Goal: Find contact information: Find contact information

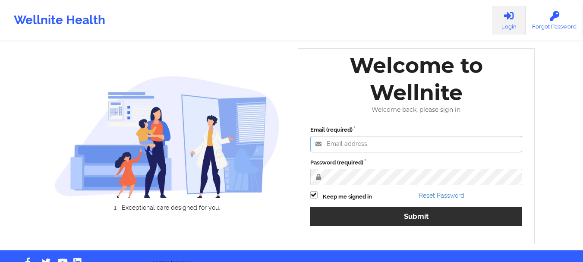
type input "[EMAIL_ADDRESS][DOMAIN_NAME]"
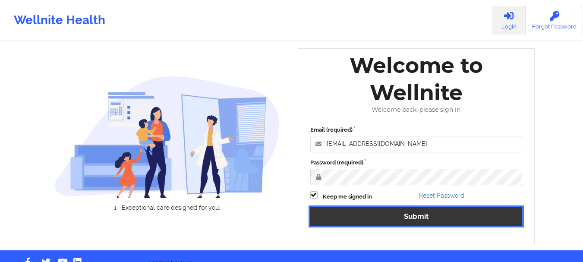
click at [408, 219] on button "Submit" at bounding box center [416, 216] width 212 height 19
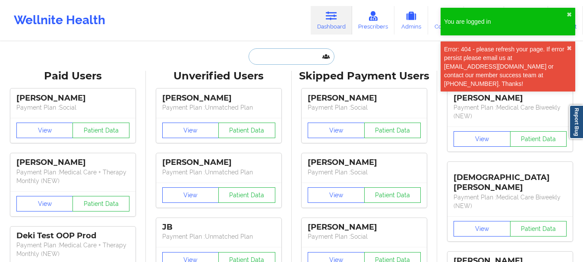
click at [278, 60] on input "text" at bounding box center [290, 56] width 85 height 16
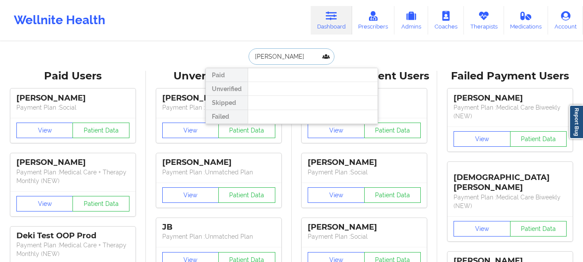
type input "[PERSON_NAME]"
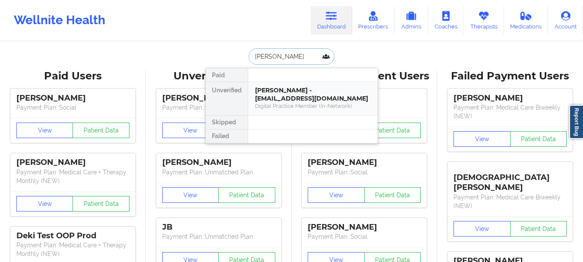
click at [290, 102] on div "Digital Practice Member (In-Network)" at bounding box center [313, 105] width 116 height 7
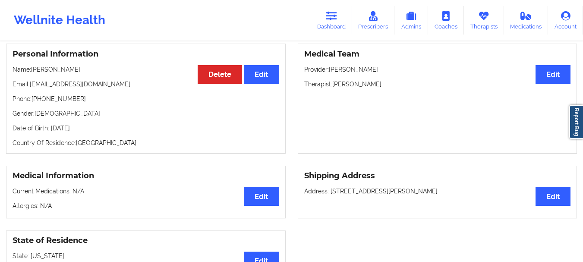
scroll to position [25, 0]
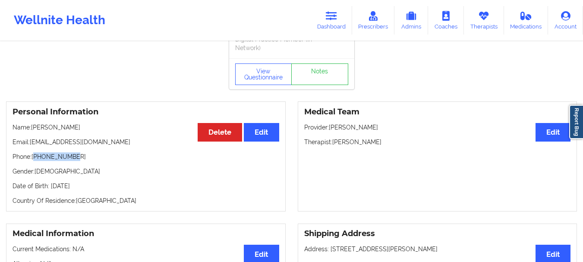
drag, startPoint x: 73, startPoint y: 158, endPoint x: 36, endPoint y: 159, distance: 37.1
click at [36, 159] on p "Phone: [PHONE_NUMBER]" at bounding box center [146, 156] width 267 height 9
copy p "15614515101"
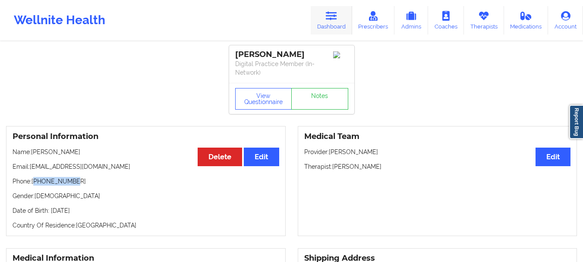
click at [330, 24] on link "Dashboard" at bounding box center [331, 20] width 41 height 28
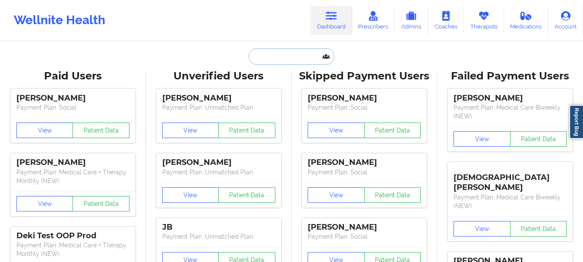
click at [259, 56] on input "text" at bounding box center [290, 56] width 85 height 16
click at [258, 56] on input "C" at bounding box center [290, 56] width 85 height 16
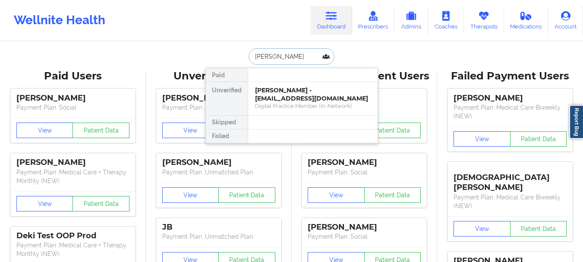
type input "[PERSON_NAME]"
click at [318, 114] on div "[PERSON_NAME] - [EMAIL_ADDRESS][DOMAIN_NAME] Digital Practice Member (Out Of Po…" at bounding box center [312, 98] width 129 height 33
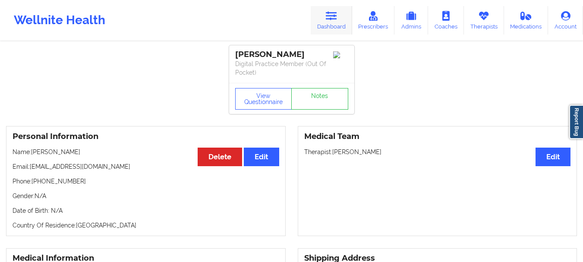
click at [330, 21] on icon at bounding box center [331, 15] width 11 height 9
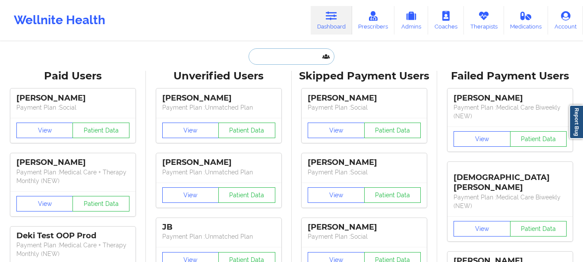
click at [299, 57] on input "text" at bounding box center [290, 56] width 85 height 16
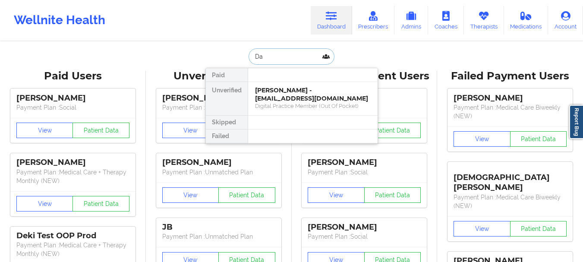
type input "D"
click at [290, 56] on input "[PERSON_NAME]" at bounding box center [290, 56] width 85 height 16
click at [291, 55] on input "[PERSON_NAME]" at bounding box center [290, 56] width 85 height 16
type input "[PERSON_NAME]"
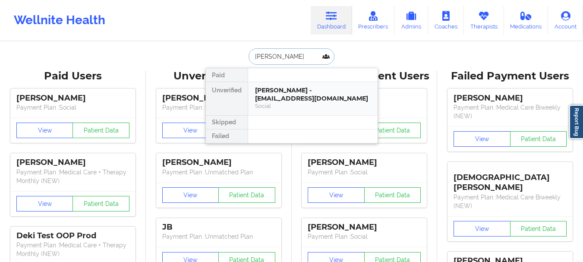
click at [286, 88] on div "[PERSON_NAME] - [EMAIL_ADDRESS][DOMAIN_NAME]" at bounding box center [313, 94] width 116 height 16
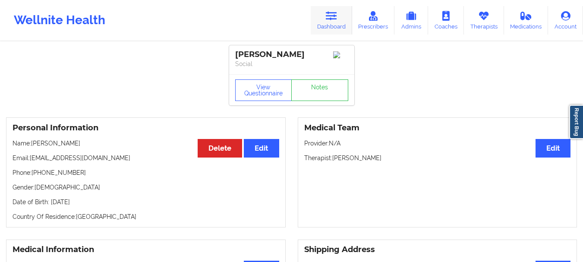
click at [327, 16] on icon at bounding box center [331, 15] width 11 height 9
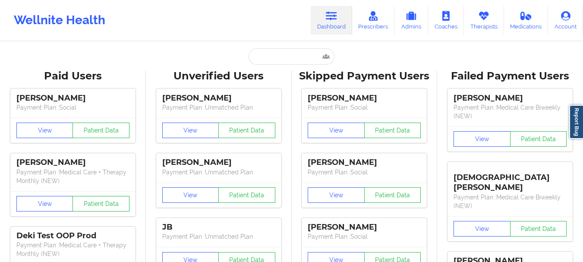
click at [313, 50] on input "text" at bounding box center [290, 56] width 85 height 16
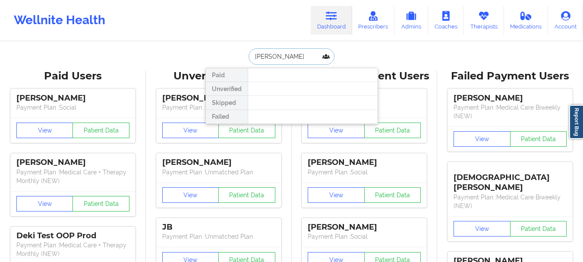
type input "[PERSON_NAME]"
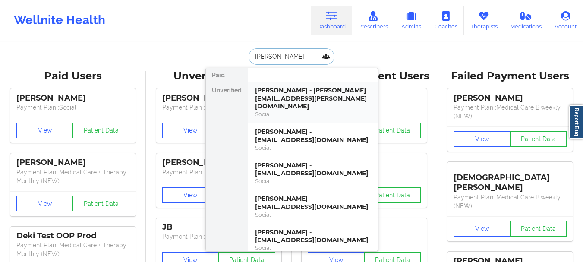
click at [324, 110] on div "Social" at bounding box center [313, 113] width 116 height 7
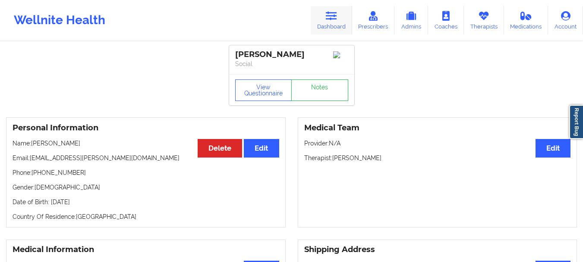
click at [327, 24] on link "Dashboard" at bounding box center [331, 20] width 41 height 28
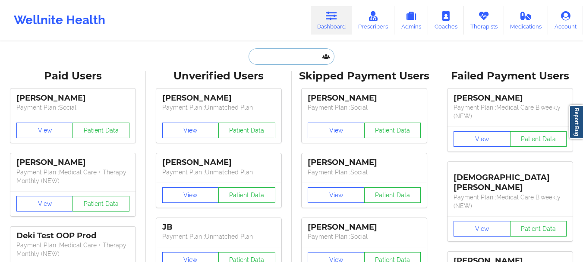
click at [292, 57] on input "text" at bounding box center [290, 56] width 85 height 16
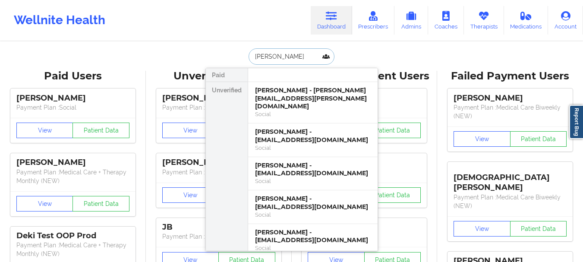
type input "[PERSON_NAME]"
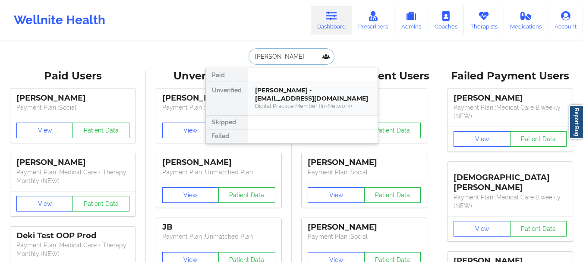
click at [301, 102] on div "Digital Practice Member (In-Network)" at bounding box center [313, 105] width 116 height 7
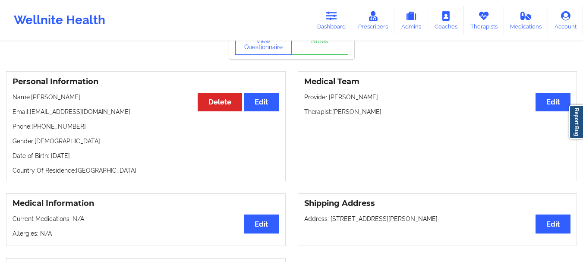
scroll to position [52, 0]
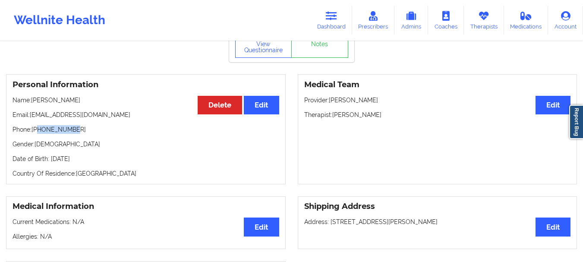
drag, startPoint x: 74, startPoint y: 129, endPoint x: 38, endPoint y: 132, distance: 36.8
click at [38, 132] on p "Phone: [PHONE_NUMBER]" at bounding box center [146, 129] width 267 height 9
copy p "5614515101"
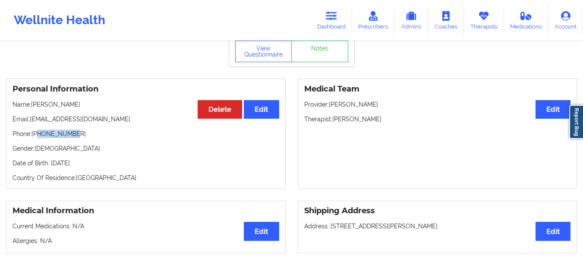
scroll to position [0, 0]
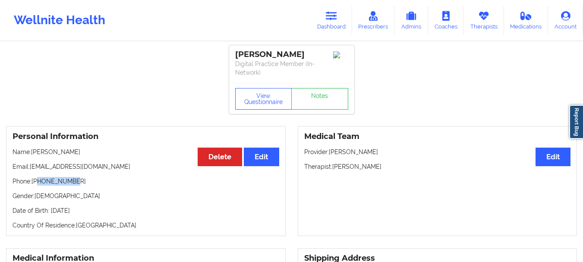
click at [59, 184] on p "Phone: [PHONE_NUMBER]" at bounding box center [146, 181] width 267 height 9
drag, startPoint x: 73, startPoint y: 180, endPoint x: 33, endPoint y: 184, distance: 39.9
click at [33, 184] on p "Phone: [PHONE_NUMBER]" at bounding box center [146, 181] width 267 height 9
copy p "[PHONE_NUMBER]"
click at [336, 16] on icon at bounding box center [331, 15] width 11 height 9
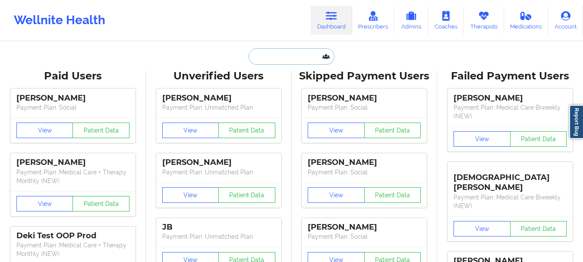
click at [302, 61] on input "text" at bounding box center [290, 56] width 85 height 16
type input "d"
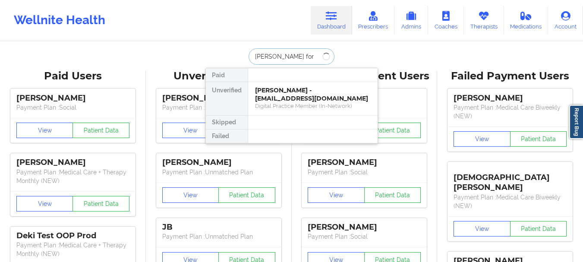
type input "[PERSON_NAME]"
click at [291, 94] on div "[PERSON_NAME] - [EMAIL_ADDRESS][DOMAIN_NAME]" at bounding box center [313, 94] width 116 height 16
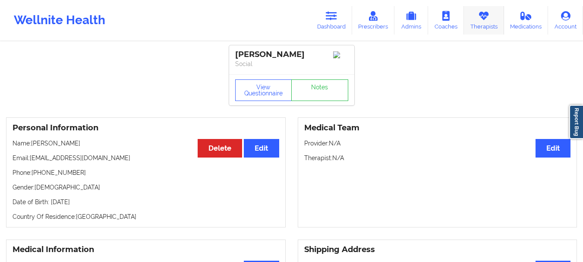
click at [481, 21] on link "Therapists" at bounding box center [484, 20] width 40 height 28
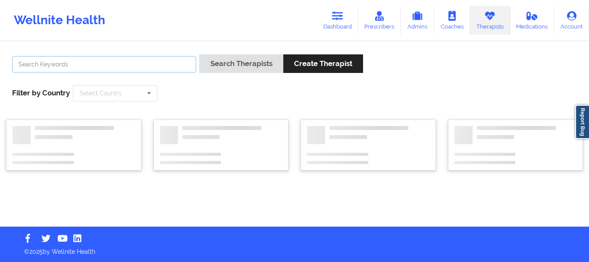
click at [95, 69] on input "text" at bounding box center [104, 64] width 184 height 16
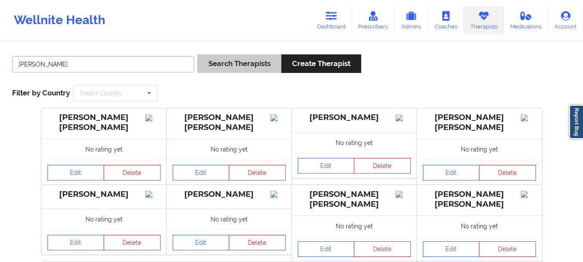
type input "[PERSON_NAME]"
click at [217, 69] on button "Search Therapists" at bounding box center [239, 63] width 84 height 19
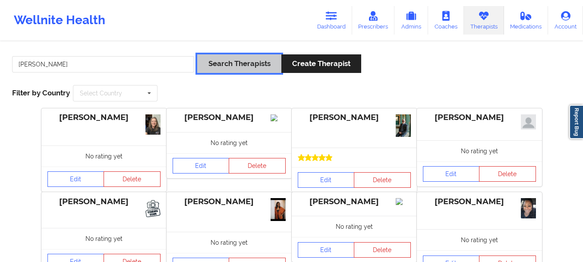
scroll to position [4, 0]
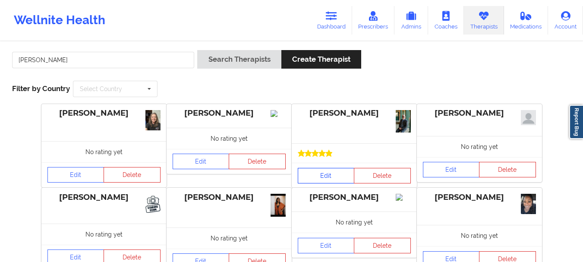
click at [331, 177] on link "Edit" at bounding box center [326, 176] width 57 height 16
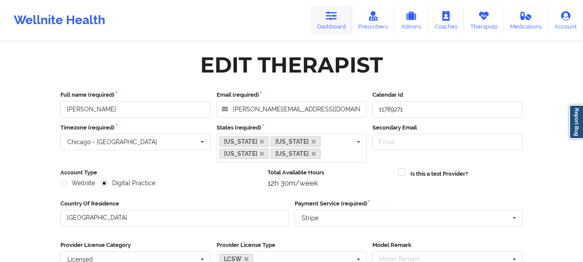
click at [333, 20] on icon at bounding box center [331, 15] width 11 height 9
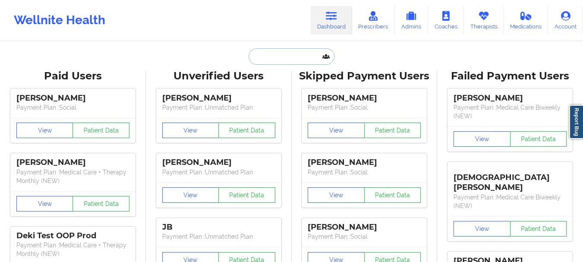
click at [294, 61] on input "text" at bounding box center [290, 56] width 85 height 16
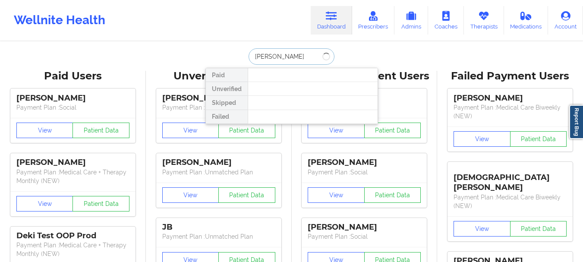
type input "[PERSON_NAME]"
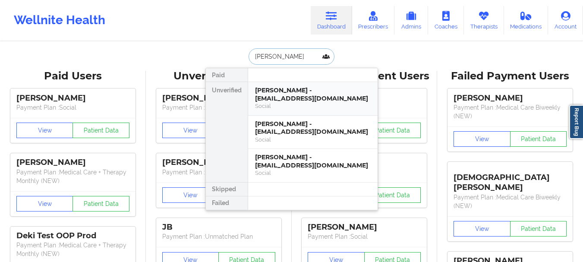
click at [340, 104] on div "Social" at bounding box center [313, 105] width 116 height 7
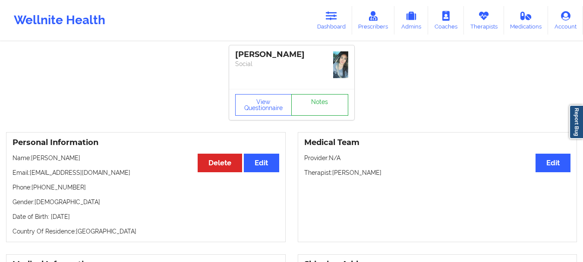
click at [314, 110] on link "Notes" at bounding box center [319, 105] width 57 height 22
drag, startPoint x: 74, startPoint y: 185, endPoint x: 38, endPoint y: 185, distance: 35.4
click at [38, 185] on p "Phone: [PHONE_NUMBER]" at bounding box center [146, 187] width 267 height 9
copy p "4056679238"
click at [327, 12] on icon at bounding box center [331, 15] width 11 height 9
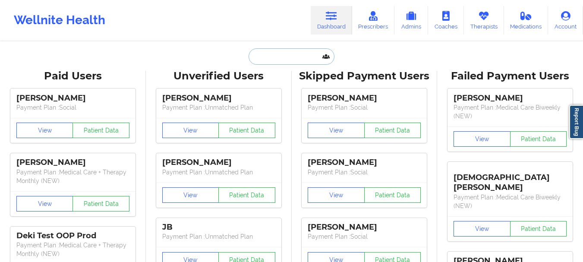
click at [294, 59] on input "text" at bounding box center [290, 56] width 85 height 16
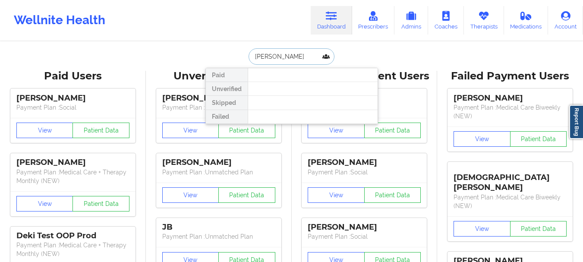
type input "[PERSON_NAME]"
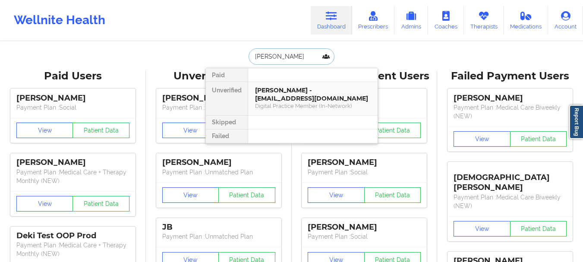
click at [293, 102] on div "Digital Practice Member (In-Network)" at bounding box center [313, 105] width 116 height 7
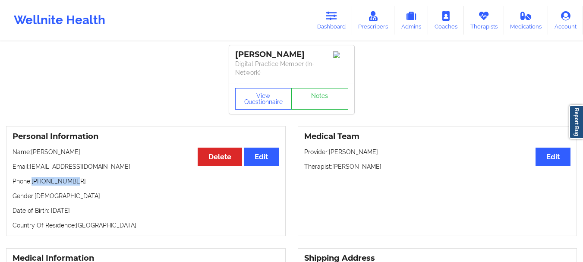
drag, startPoint x: 75, startPoint y: 182, endPoint x: 34, endPoint y: 184, distance: 41.4
click at [34, 184] on p "Phone: [PHONE_NUMBER]" at bounding box center [146, 181] width 267 height 9
copy p "[PHONE_NUMBER]"
click at [324, 33] on link "Dashboard" at bounding box center [331, 20] width 41 height 28
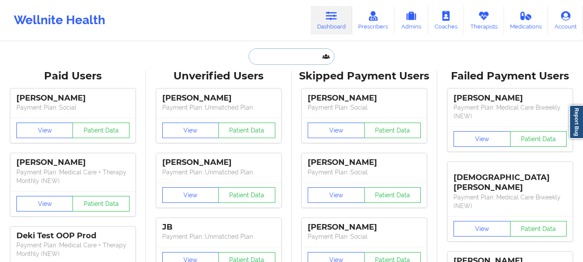
click at [284, 55] on input "text" at bounding box center [290, 56] width 85 height 16
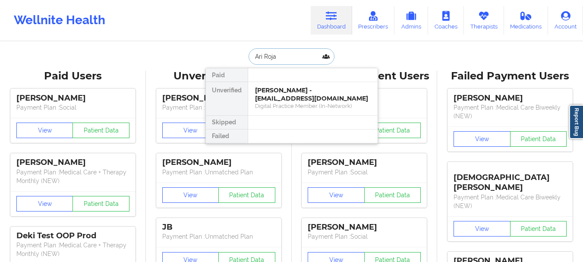
type input "[PERSON_NAME]"
click at [281, 83] on div "[PERSON_NAME] - [PERSON_NAME][EMAIL_ADDRESS][DOMAIN_NAME] Social" at bounding box center [312, 98] width 129 height 33
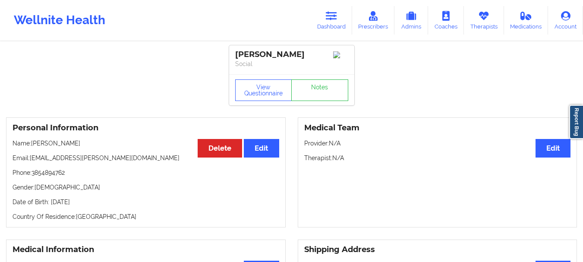
click at [329, 105] on div "View Questionnaire Notes" at bounding box center [291, 89] width 125 height 31
click at [326, 101] on link "Notes" at bounding box center [319, 90] width 57 height 22
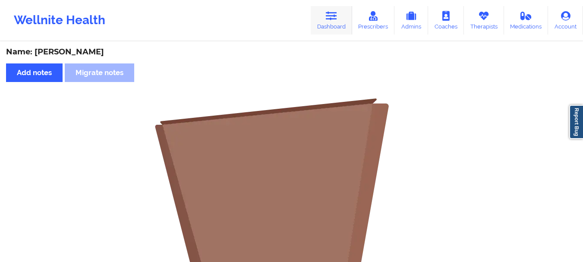
click at [330, 32] on link "Dashboard" at bounding box center [331, 20] width 41 height 28
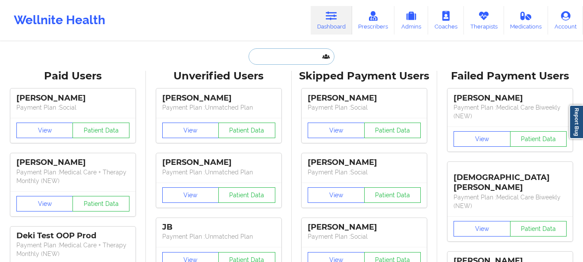
click at [291, 60] on input "text" at bounding box center [290, 56] width 85 height 16
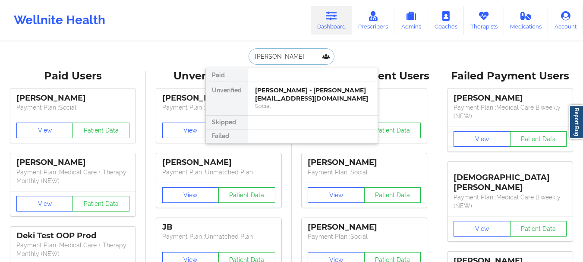
type input "[PERSON_NAME]"
click at [286, 85] on div "[PERSON_NAME] - [EMAIL_ADDRESS][DOMAIN_NAME] Social" at bounding box center [312, 98] width 129 height 33
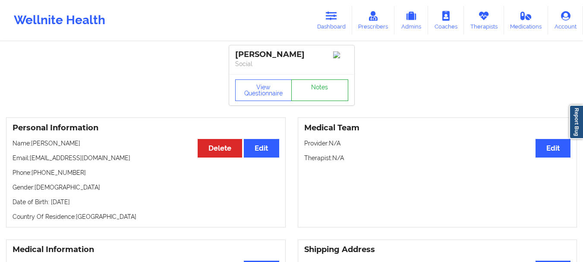
click at [314, 85] on link "Notes" at bounding box center [319, 90] width 57 height 22
drag, startPoint x: 75, startPoint y: 175, endPoint x: 39, endPoint y: 177, distance: 35.4
click at [39, 177] on p "Phone: [PHONE_NUMBER]" at bounding box center [146, 172] width 267 height 9
copy p "6462483320"
click at [327, 15] on icon at bounding box center [331, 15] width 11 height 9
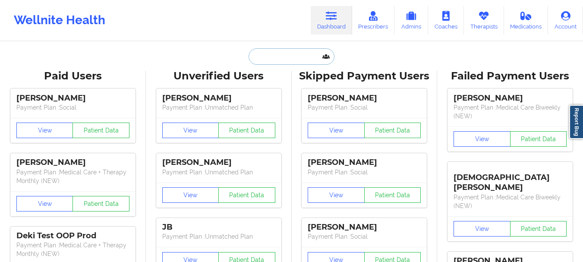
click at [269, 57] on input "text" at bounding box center [290, 56] width 85 height 16
paste input "[PERSON_NAME]"
type input "[PERSON_NAME]"
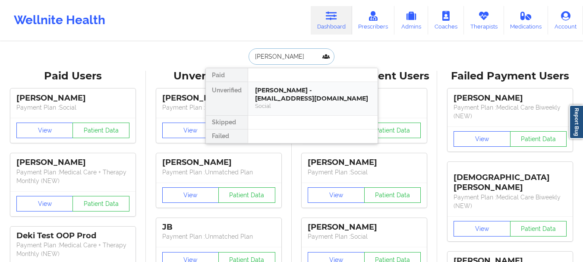
click at [289, 92] on div "[PERSON_NAME] - [EMAIL_ADDRESS][DOMAIN_NAME]" at bounding box center [313, 94] width 116 height 16
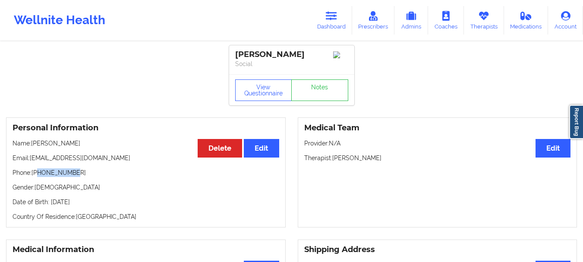
drag, startPoint x: 71, startPoint y: 176, endPoint x: 38, endPoint y: 177, distance: 32.8
click at [38, 177] on p "Phone: [PHONE_NUMBER]" at bounding box center [146, 172] width 267 height 9
copy p "9046289745"
click at [332, 94] on link "Notes" at bounding box center [319, 90] width 57 height 22
click at [337, 20] on icon at bounding box center [331, 15] width 11 height 9
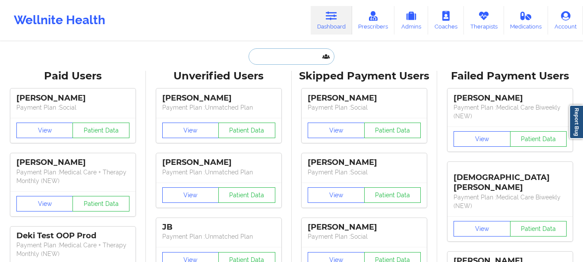
click at [256, 58] on input "text" at bounding box center [290, 56] width 85 height 16
paste input "[PERSON_NAME]"
type input "[PERSON_NAME]"
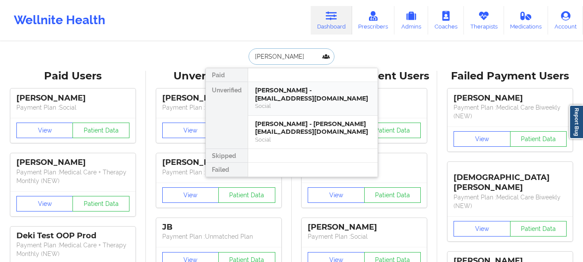
click at [267, 105] on div "Social" at bounding box center [313, 105] width 116 height 7
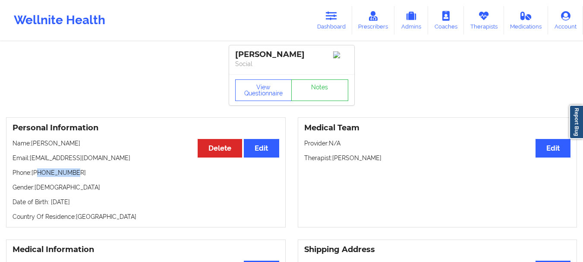
drag, startPoint x: 73, startPoint y: 176, endPoint x: 38, endPoint y: 179, distance: 35.9
click at [38, 177] on p "Phone: [PHONE_NUMBER]" at bounding box center [146, 172] width 267 height 9
copy p "3059019733"
click at [325, 97] on link "Notes" at bounding box center [319, 90] width 57 height 22
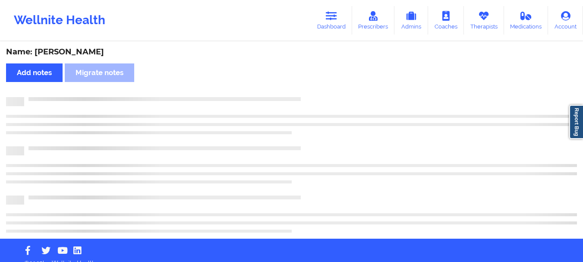
click at [325, 97] on div at bounding box center [300, 97] width 553 height 0
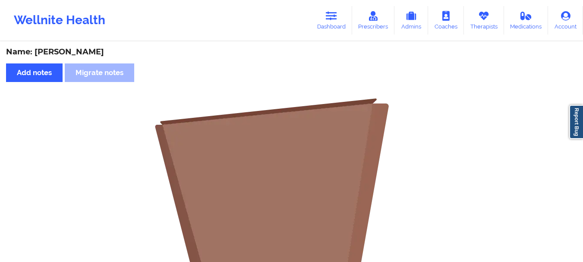
click at [329, 35] on div "Wellnite Health Dashboard Prescribers Admins Coaches Therapists Medications Acc…" at bounding box center [291, 20] width 583 height 35
click at [330, 26] on link "Dashboard" at bounding box center [331, 20] width 41 height 28
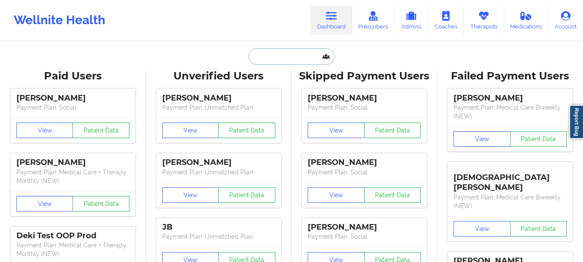
click at [284, 57] on input "text" at bounding box center [290, 56] width 85 height 16
paste input "[PERSON_NAME]"
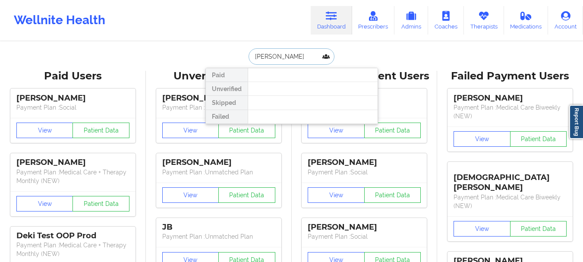
click at [276, 53] on input "[PERSON_NAME]" at bounding box center [290, 56] width 85 height 16
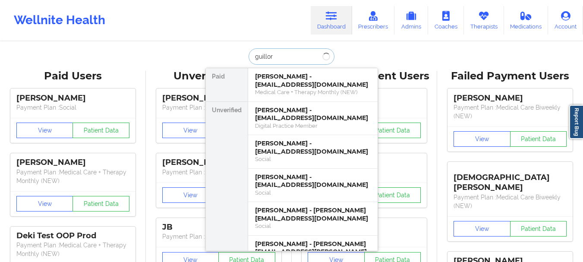
type input "[PERSON_NAME]"
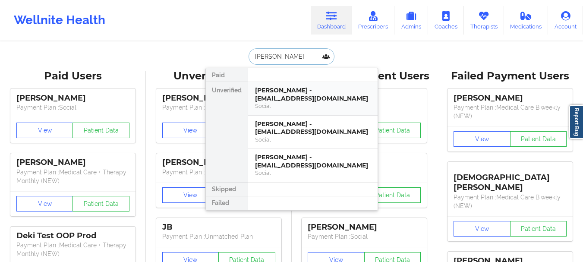
click at [293, 91] on div "[PERSON_NAME] - [EMAIL_ADDRESS][DOMAIN_NAME]" at bounding box center [313, 94] width 116 height 16
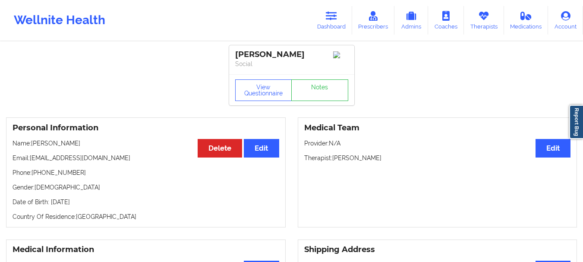
click at [337, 39] on div "Wellnite Health Dashboard Prescribers Admins Coaches Therapists Medications Acc…" at bounding box center [291, 20] width 583 height 41
click at [333, 28] on link "Dashboard" at bounding box center [331, 20] width 41 height 28
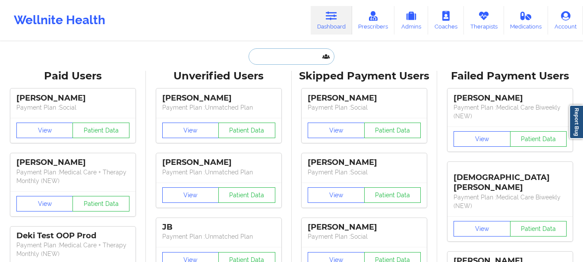
click at [283, 58] on input "text" at bounding box center [290, 56] width 85 height 16
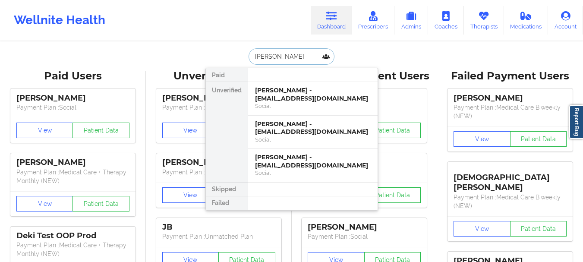
type input "[PERSON_NAME]"
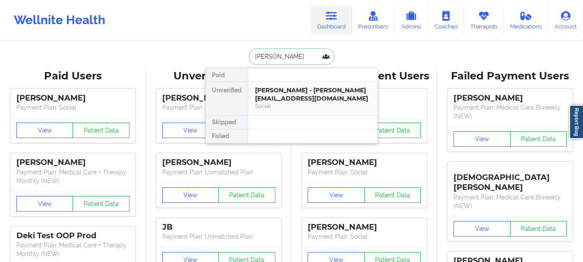
click at [280, 95] on div "[PERSON_NAME] - [PERSON_NAME][EMAIL_ADDRESS][DOMAIN_NAME]" at bounding box center [313, 94] width 116 height 16
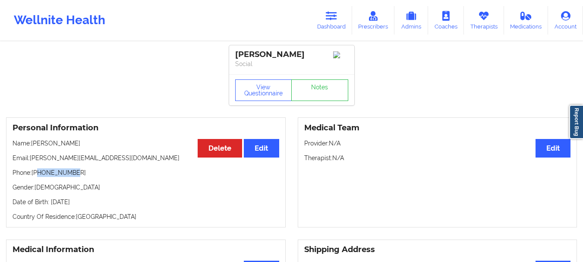
drag, startPoint x: 74, startPoint y: 175, endPoint x: 38, endPoint y: 173, distance: 36.3
click at [38, 173] on p "Phone: [PHONE_NUMBER]" at bounding box center [146, 172] width 267 height 9
copy p "3053450455"
click at [338, 27] on link "Dashboard" at bounding box center [331, 20] width 41 height 28
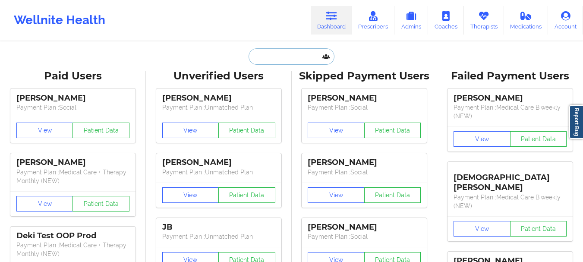
click at [289, 55] on input "text" at bounding box center [290, 56] width 85 height 16
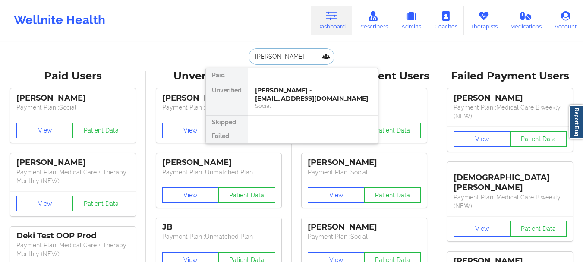
type input "[PERSON_NAME]"
click at [298, 93] on div "[PERSON_NAME] - [EMAIL_ADDRESS][DOMAIN_NAME]" at bounding box center [313, 94] width 116 height 16
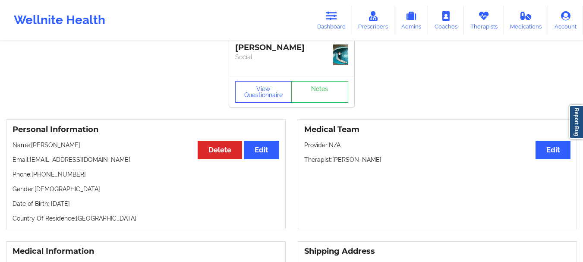
scroll to position [5, 0]
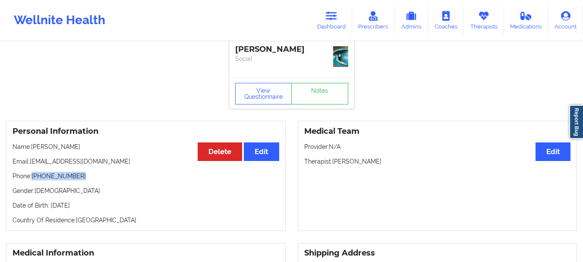
drag, startPoint x: 78, startPoint y: 179, endPoint x: 34, endPoint y: 179, distance: 44.4
click at [34, 179] on p "Phone: [PHONE_NUMBER]" at bounding box center [146, 176] width 267 height 9
click at [332, 21] on link "Dashboard" at bounding box center [331, 20] width 41 height 28
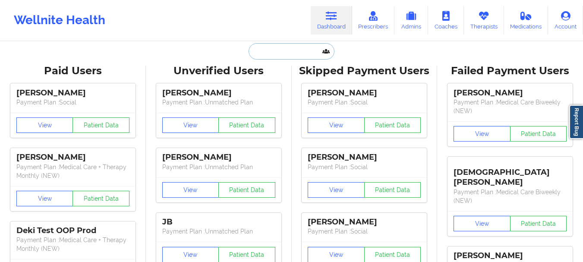
click at [305, 52] on input "text" at bounding box center [290, 51] width 85 height 16
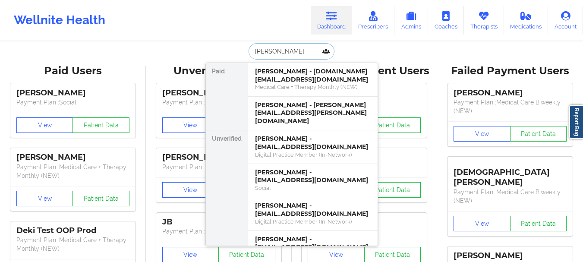
click at [280, 48] on input "[PERSON_NAME]" at bounding box center [290, 51] width 85 height 16
type input "[PERSON_NAME]"
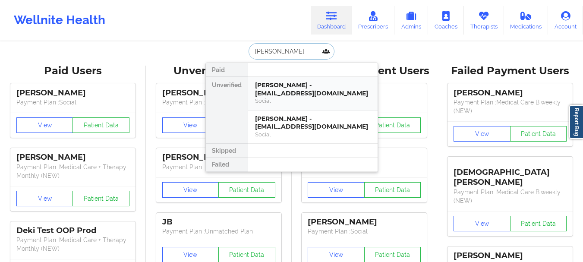
click at [289, 104] on div "Social" at bounding box center [313, 100] width 116 height 7
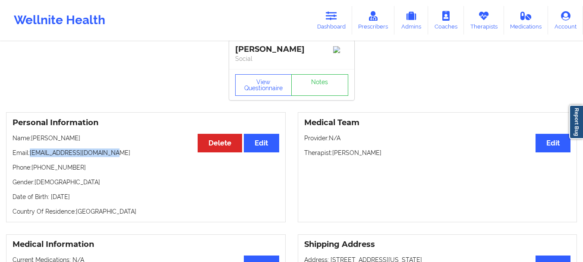
drag, startPoint x: 116, startPoint y: 157, endPoint x: 30, endPoint y: 157, distance: 85.8
click at [30, 157] on p "Email: [EMAIL_ADDRESS][DOMAIN_NAME]" at bounding box center [146, 152] width 267 height 9
click at [337, 20] on icon at bounding box center [331, 15] width 11 height 9
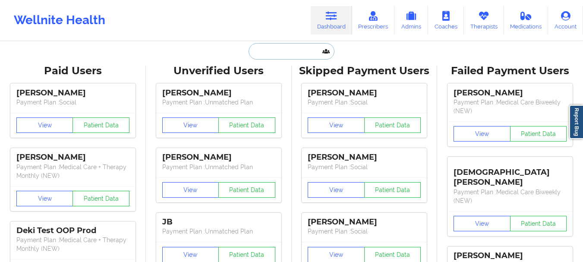
click at [300, 54] on input "text" at bounding box center [290, 51] width 85 height 16
paste input "[PERSON_NAME]"
type input "[PERSON_NAME]"
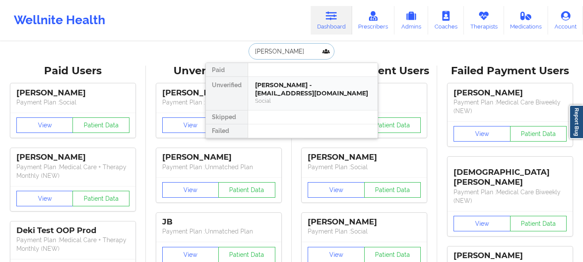
click at [278, 82] on div "[PERSON_NAME] - [EMAIL_ADDRESS][DOMAIN_NAME]" at bounding box center [313, 89] width 116 height 16
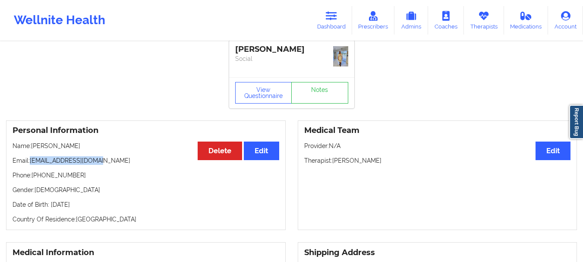
drag, startPoint x: 107, startPoint y: 161, endPoint x: 32, endPoint y: 159, distance: 74.7
click at [32, 159] on p "Email: [EMAIL_ADDRESS][DOMAIN_NAME]" at bounding box center [146, 160] width 267 height 9
drag, startPoint x: 77, startPoint y: 175, endPoint x: 34, endPoint y: 176, distance: 43.2
click at [34, 176] on p "Phone: [PHONE_NUMBER]" at bounding box center [146, 175] width 267 height 9
click at [327, 98] on link "Notes" at bounding box center [319, 93] width 57 height 22
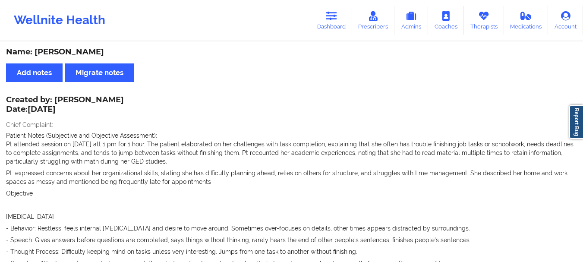
scroll to position [5, 0]
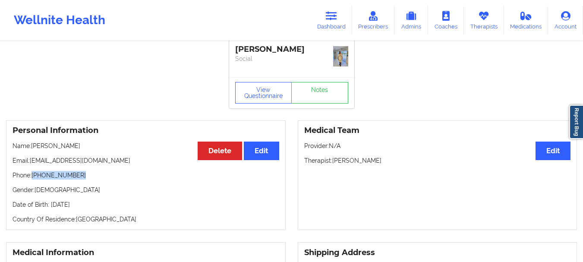
drag, startPoint x: 74, startPoint y: 175, endPoint x: 34, endPoint y: 177, distance: 40.6
click at [34, 177] on p "Phone: [PHONE_NUMBER]" at bounding box center [146, 175] width 267 height 9
drag, startPoint x: 105, startPoint y: 162, endPoint x: 31, endPoint y: 161, distance: 73.8
click at [31, 161] on p "Email: [EMAIL_ADDRESS][DOMAIN_NAME]" at bounding box center [146, 160] width 267 height 9
click at [327, 31] on link "Dashboard" at bounding box center [331, 20] width 41 height 28
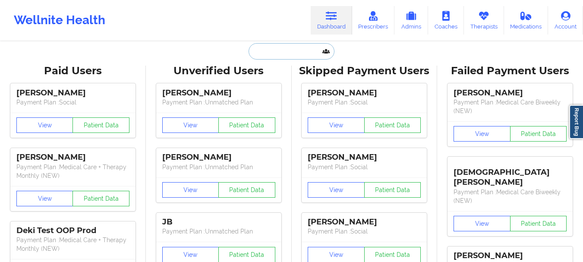
click at [280, 56] on input "text" at bounding box center [290, 51] width 85 height 16
paste input "[EMAIL_ADDRESS][DOMAIN_NAME]"
type input "[EMAIL_ADDRESS][DOMAIN_NAME]"
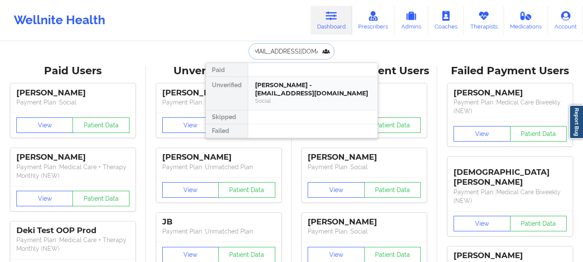
click at [268, 87] on div "[PERSON_NAME] - [EMAIL_ADDRESS][DOMAIN_NAME]" at bounding box center [313, 89] width 116 height 16
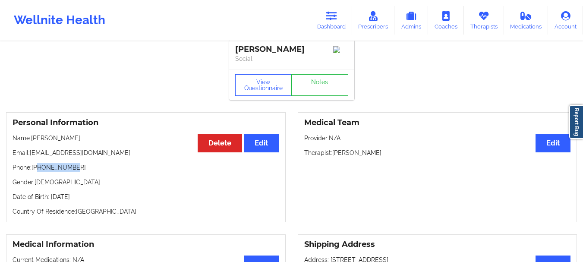
drag, startPoint x: 73, startPoint y: 173, endPoint x: 38, endPoint y: 174, distance: 35.0
click at [38, 172] on p "Phone: [PHONE_NUMBER]" at bounding box center [146, 167] width 267 height 9
click at [334, 16] on icon at bounding box center [331, 15] width 11 height 9
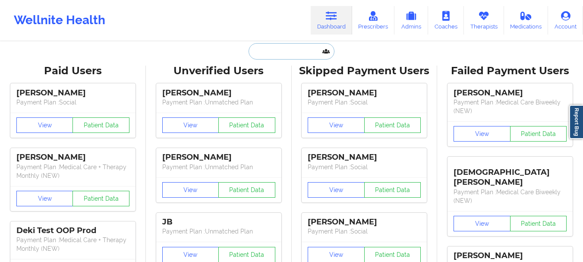
click at [283, 51] on input "text" at bounding box center [290, 51] width 85 height 16
paste input "[EMAIL_ADDRESS][DOMAIN_NAME]"
type input "[EMAIL_ADDRESS][DOMAIN_NAME]"
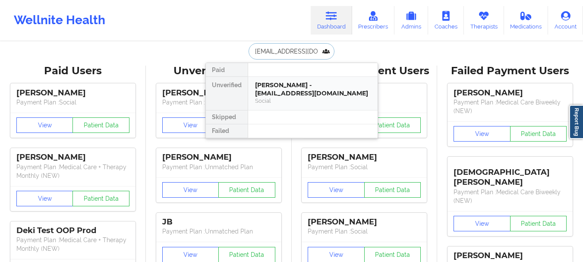
click at [274, 92] on div "[PERSON_NAME] - [EMAIL_ADDRESS][DOMAIN_NAME]" at bounding box center [313, 89] width 116 height 16
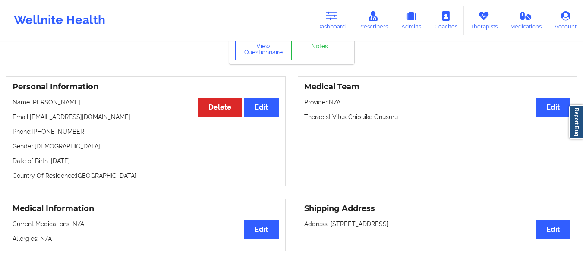
scroll to position [36, 0]
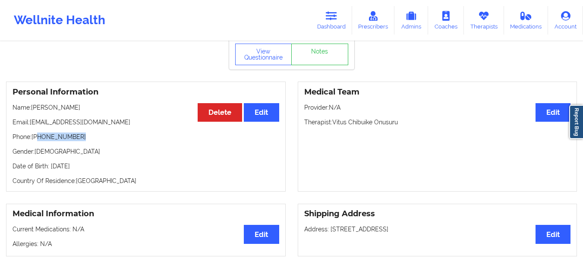
drag, startPoint x: 79, startPoint y: 139, endPoint x: 38, endPoint y: 139, distance: 41.0
click at [38, 139] on p "Phone: [PHONE_NUMBER]" at bounding box center [146, 136] width 267 height 9
click at [329, 20] on icon at bounding box center [331, 15] width 11 height 9
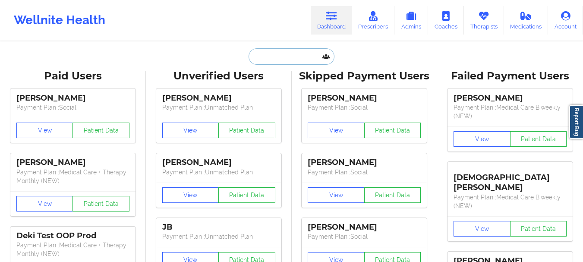
click at [305, 54] on input "text" at bounding box center [290, 56] width 85 height 16
paste input "[PHONE_NUMBER]"
type input "[PHONE_NUMBER]"
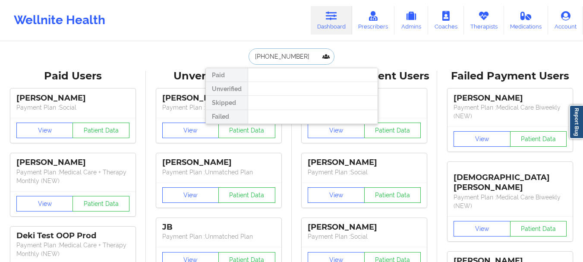
drag, startPoint x: 294, startPoint y: 57, endPoint x: 243, endPoint y: 54, distance: 51.4
click at [243, 54] on div "[PHONE_NUMBER] Paid Unverified Skipped Failed" at bounding box center [291, 56] width 173 height 16
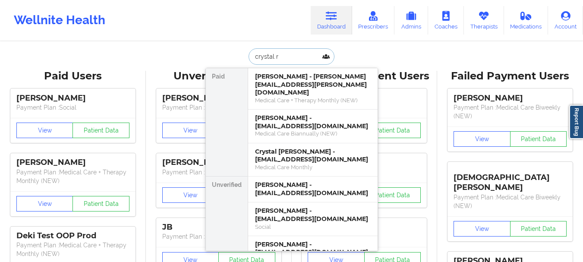
type input "crystal re"
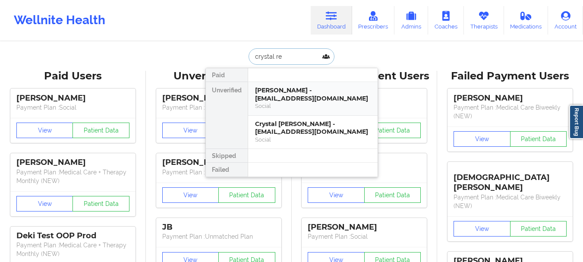
click at [296, 93] on div "[PERSON_NAME] - [EMAIL_ADDRESS][DOMAIN_NAME]" at bounding box center [313, 94] width 116 height 16
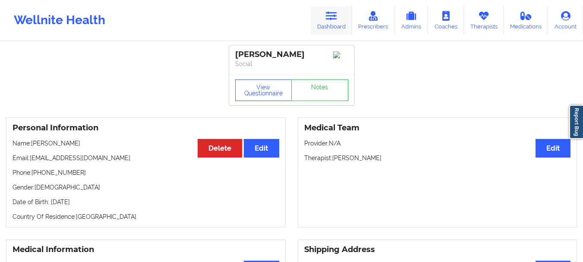
click at [334, 17] on icon at bounding box center [331, 15] width 11 height 9
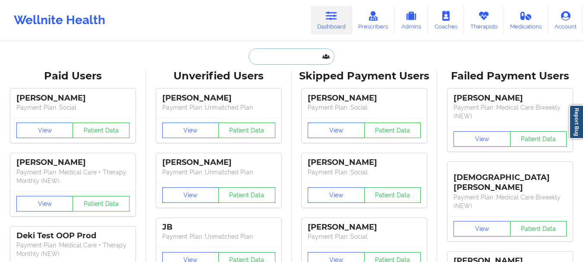
click at [250, 63] on input "text" at bounding box center [290, 56] width 85 height 16
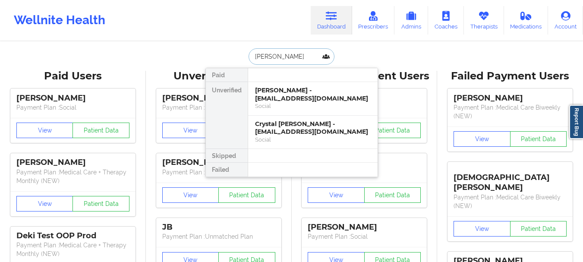
type input "[PERSON_NAME] c"
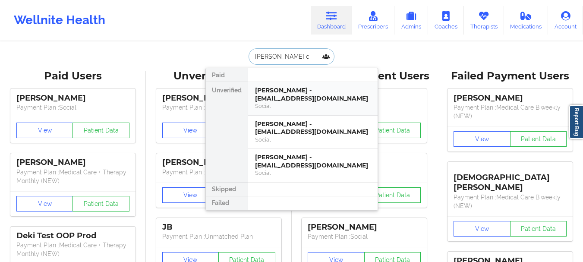
drag, startPoint x: 275, startPoint y: 82, endPoint x: 277, endPoint y: 91, distance: 9.3
click at [277, 91] on div "[PERSON_NAME] - [EMAIL_ADDRESS][DOMAIN_NAME] Social" at bounding box center [312, 99] width 129 height 34
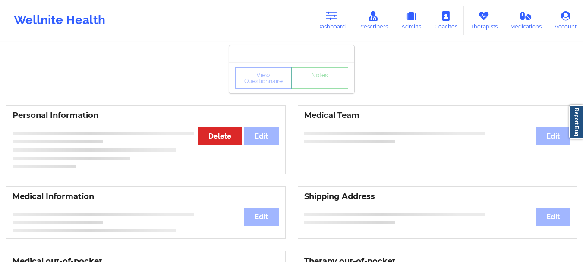
click at [277, 91] on div "View Questionnaire Notes" at bounding box center [291, 77] width 125 height 31
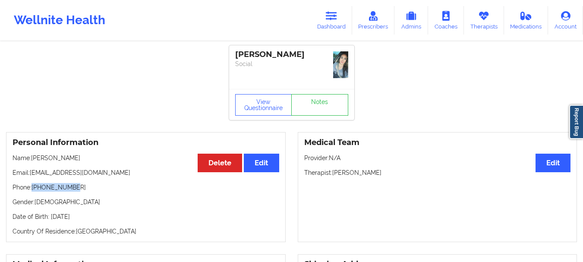
drag, startPoint x: 76, startPoint y: 185, endPoint x: 34, endPoint y: 188, distance: 42.3
click at [34, 188] on p "Phone: [PHONE_NUMBER]" at bounding box center [146, 187] width 267 height 9
click at [40, 188] on p "Phone: [PHONE_NUMBER]" at bounding box center [146, 187] width 267 height 9
drag, startPoint x: 40, startPoint y: 188, endPoint x: 79, endPoint y: 185, distance: 39.8
click at [79, 185] on p "Phone: [PHONE_NUMBER]" at bounding box center [146, 187] width 267 height 9
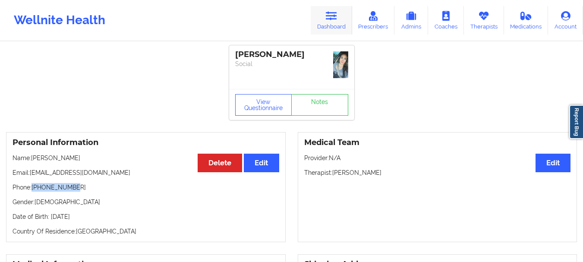
click at [316, 27] on link "Dashboard" at bounding box center [331, 20] width 41 height 28
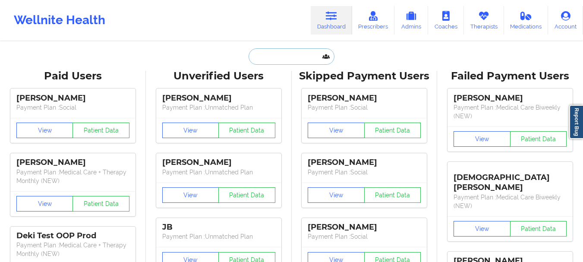
click at [274, 52] on input "text" at bounding box center [290, 56] width 85 height 16
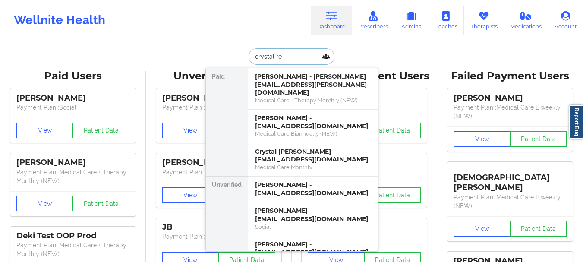
type input "crystal res"
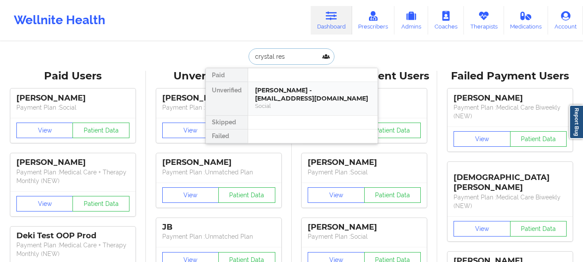
click at [281, 90] on div "[PERSON_NAME] - [EMAIL_ADDRESS][DOMAIN_NAME]" at bounding box center [313, 94] width 116 height 16
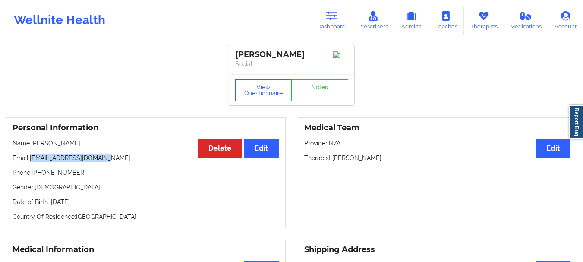
drag, startPoint x: 103, startPoint y: 162, endPoint x: 31, endPoint y: 162, distance: 71.6
click at [31, 162] on p "Email: [EMAIL_ADDRESS][DOMAIN_NAME]" at bounding box center [146, 158] width 267 height 9
click at [336, 22] on link "Dashboard" at bounding box center [331, 20] width 41 height 28
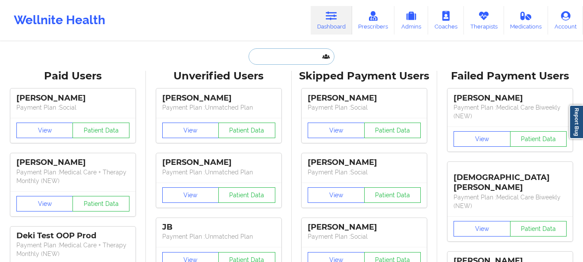
click at [277, 60] on input "text" at bounding box center [290, 56] width 85 height 16
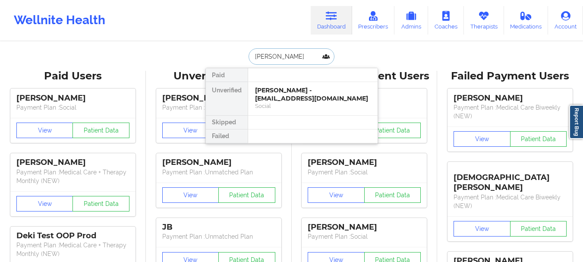
type input "[PERSON_NAME]"
click at [283, 94] on div "[PERSON_NAME] - [EMAIL_ADDRESS][DOMAIN_NAME]" at bounding box center [313, 94] width 116 height 16
